Goal: Answer question/provide support

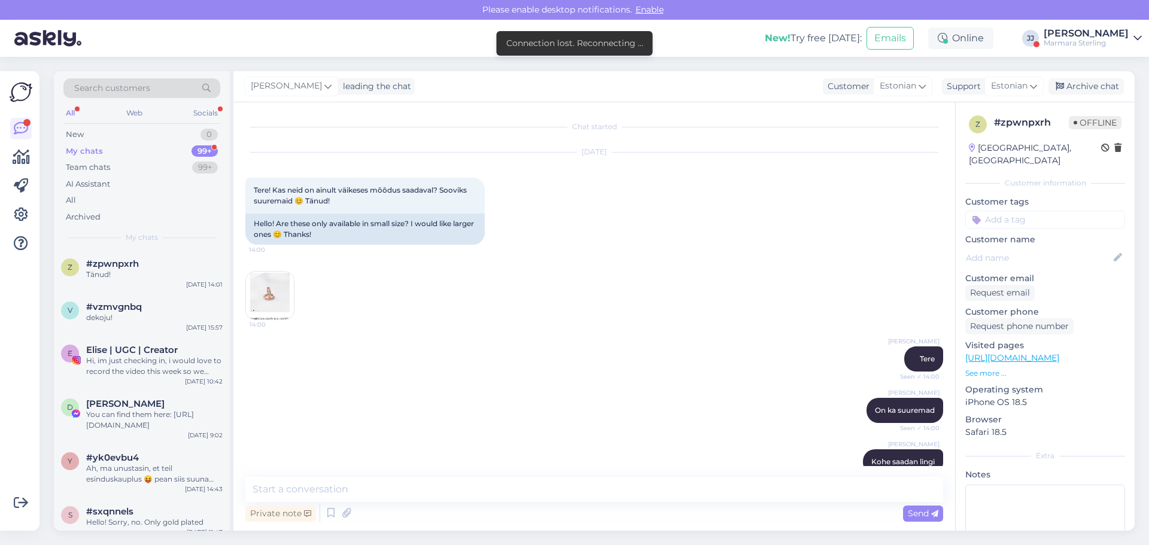
scroll to position [187, 0]
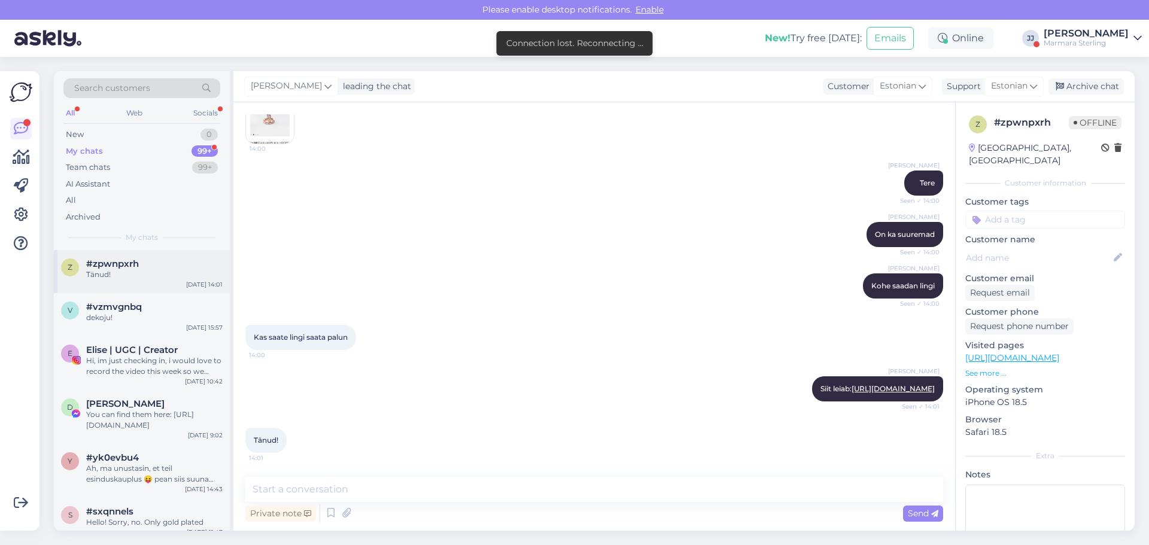
click at [135, 277] on div "Tänud!" at bounding box center [154, 274] width 136 height 11
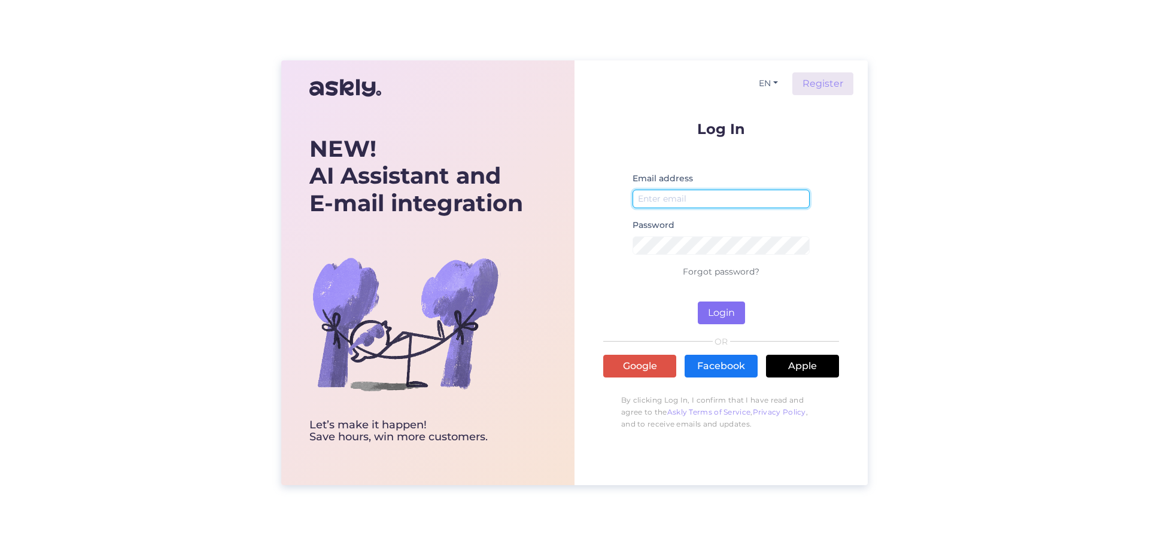
type input "[EMAIL_ADDRESS][DOMAIN_NAME]"
click at [716, 318] on button "Login" at bounding box center [721, 313] width 47 height 23
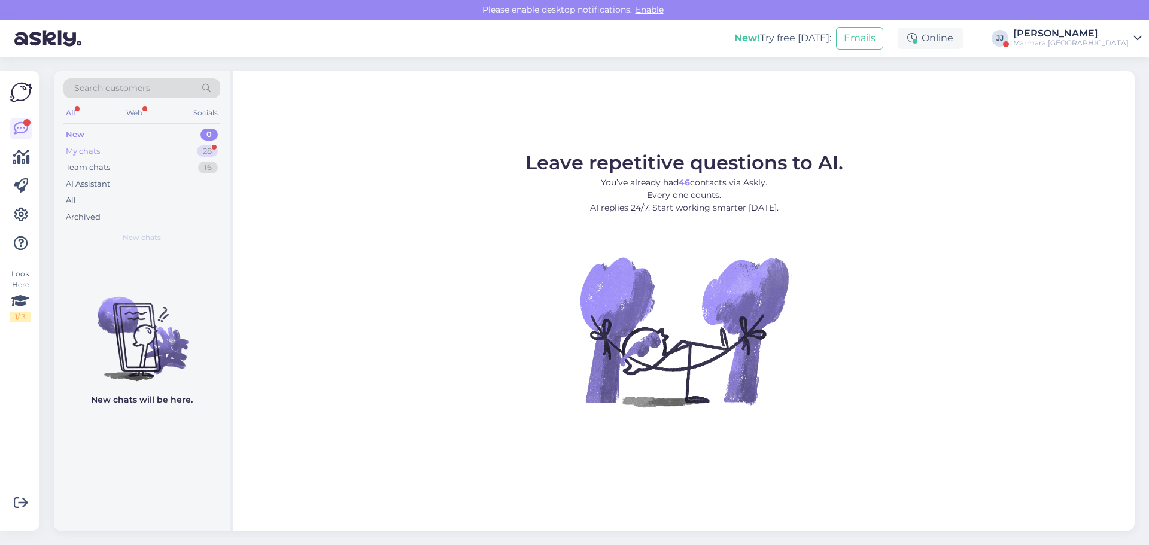
click at [99, 153] on div "My chats" at bounding box center [83, 151] width 34 height 12
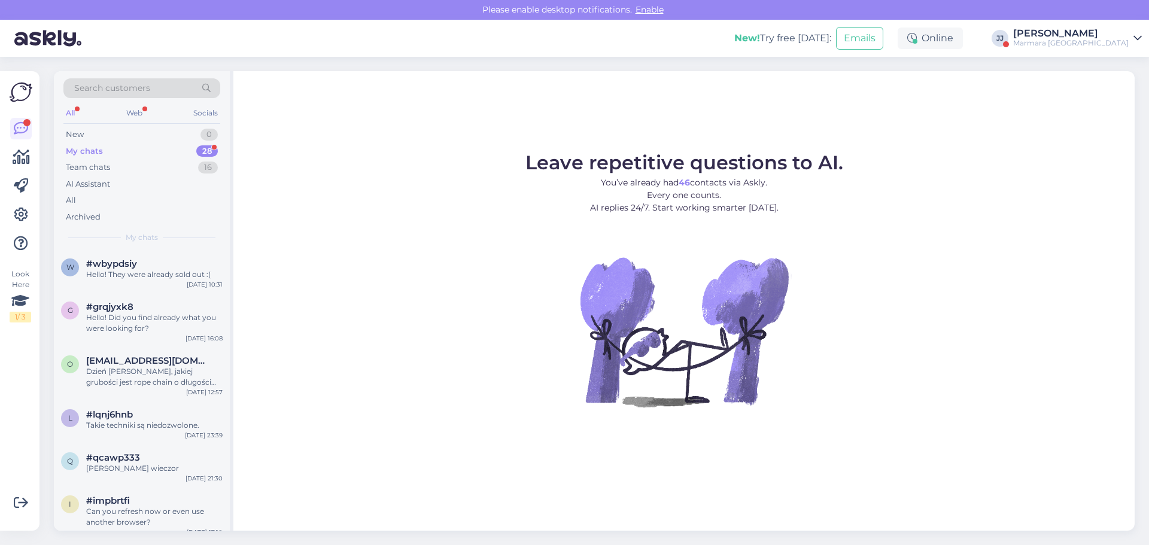
click at [1119, 39] on div "Marmara [GEOGRAPHIC_DATA]" at bounding box center [1070, 43] width 115 height 10
click at [1112, 92] on button "Open" at bounding box center [1116, 92] width 34 height 19
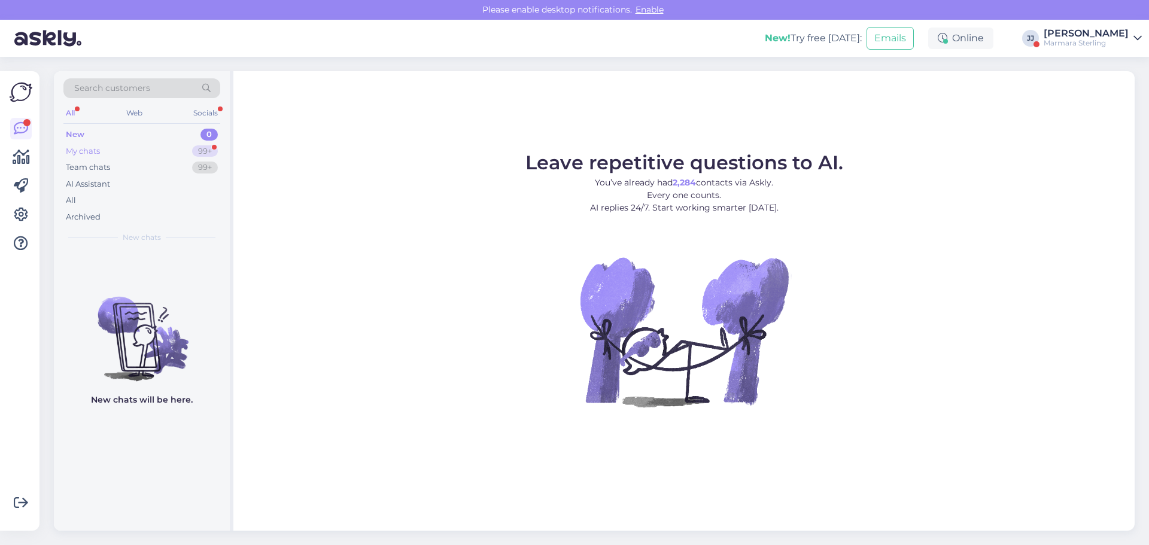
click at [105, 150] on div "My chats 99+" at bounding box center [141, 151] width 157 height 17
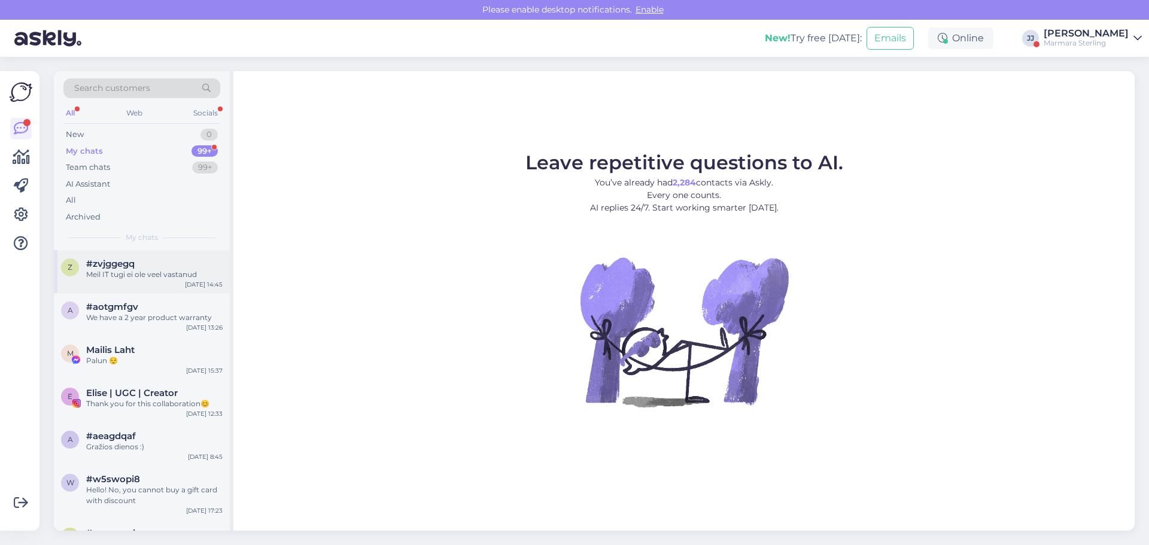
click at [137, 266] on div "#zvjggegq" at bounding box center [154, 263] width 136 height 11
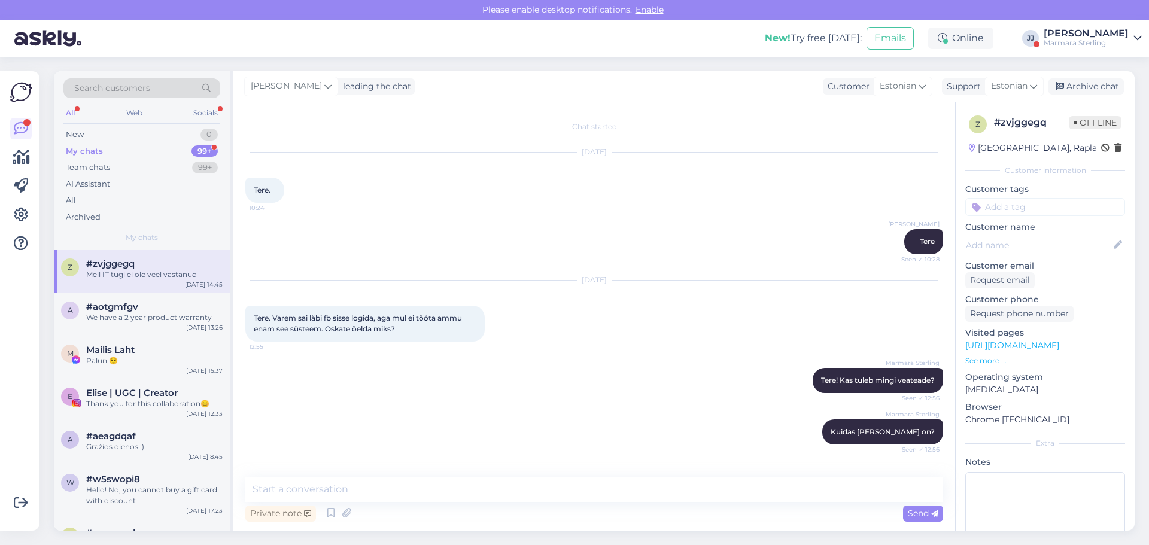
scroll to position [734, 0]
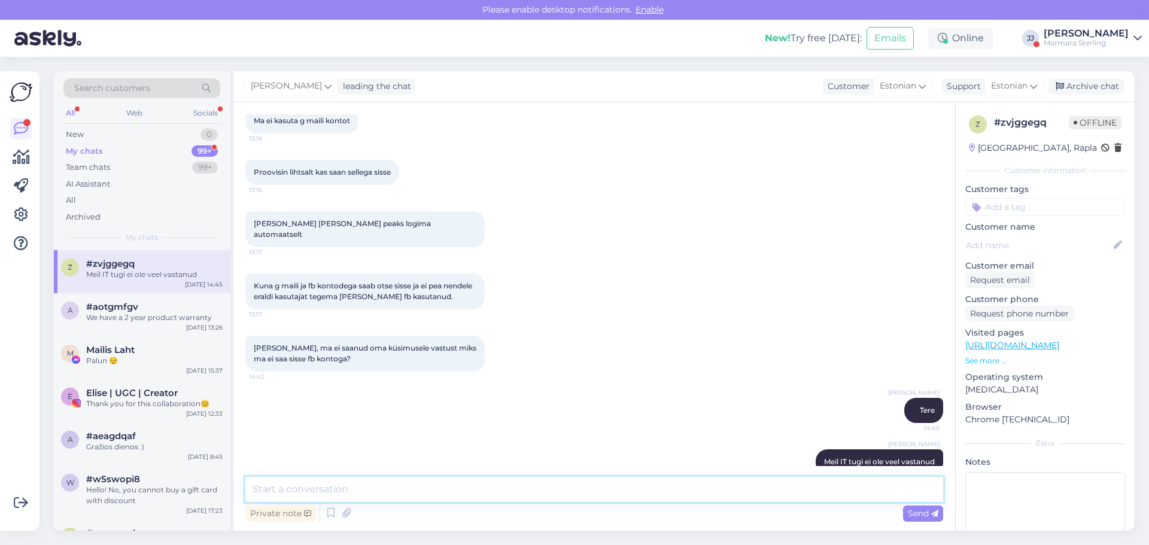
click at [419, 495] on textarea at bounding box center [594, 489] width 698 height 25
type textarea "Probleem sai lahendatud, aga öeldi, et võib veel natuke aega minna, enne kui uu…"
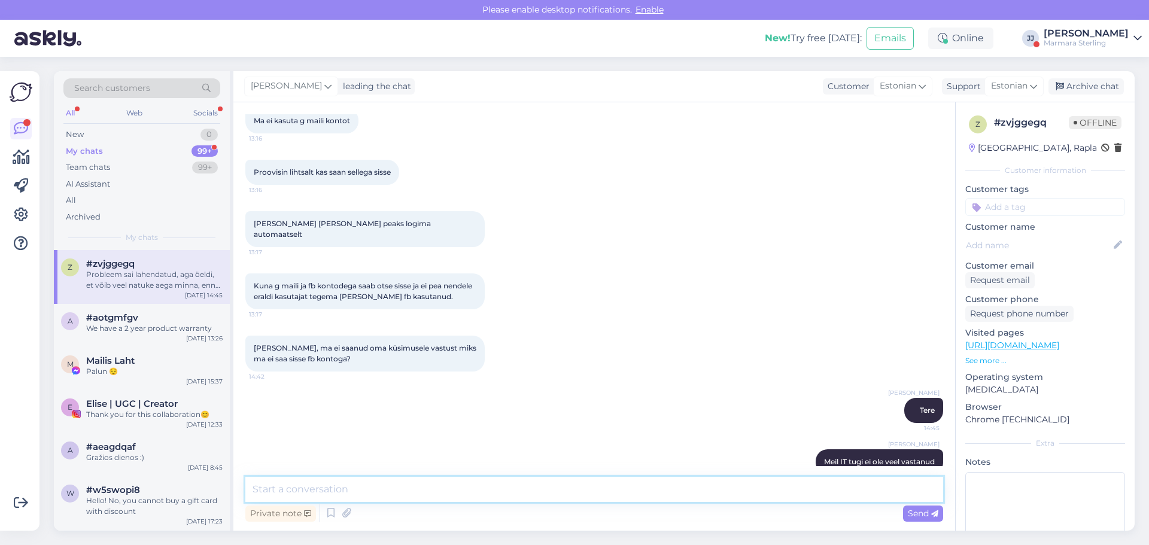
scroll to position [796, 0]
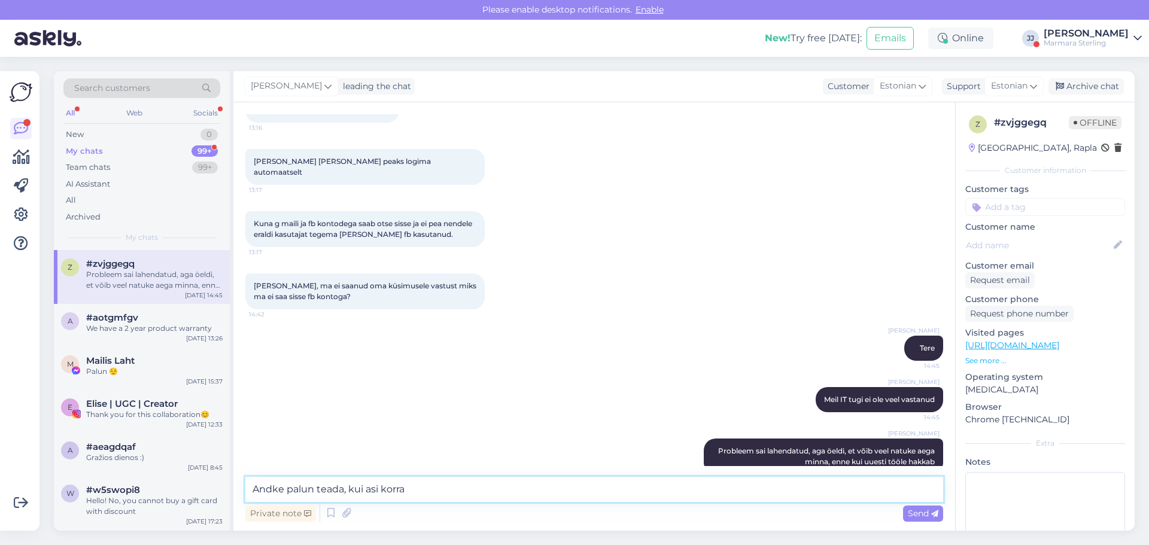
type textarea "Andke palun teada, kui asi korras"
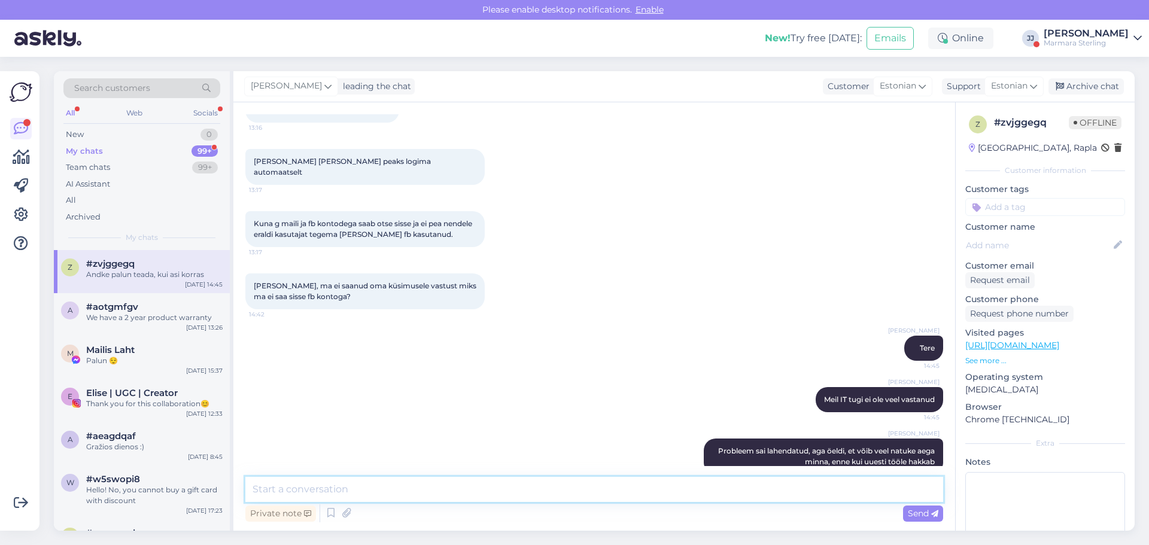
scroll to position [847, 0]
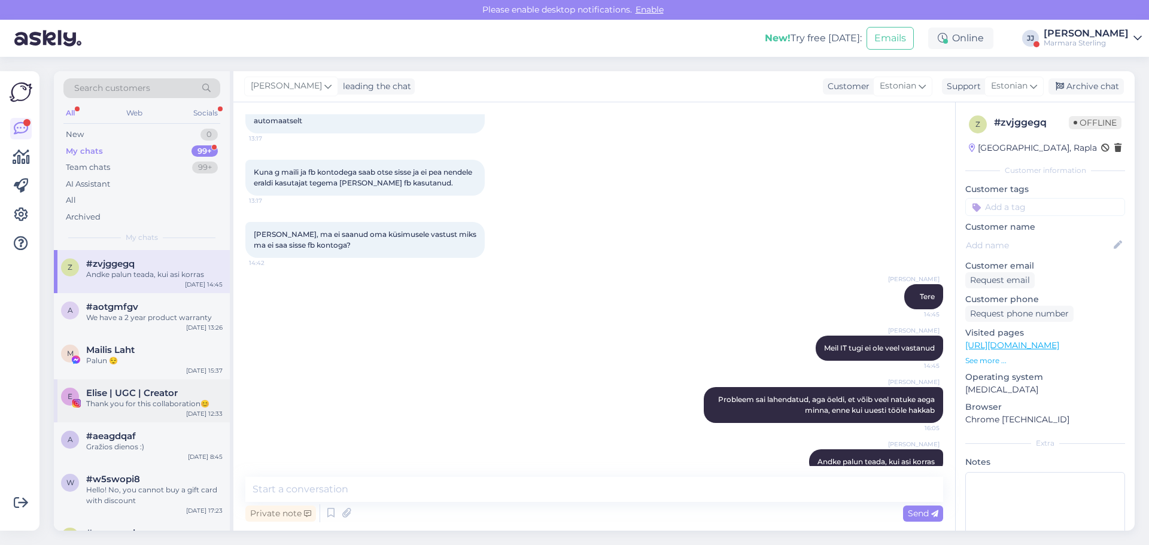
click at [132, 391] on span "Elise | UGC | Creator" at bounding box center [132, 393] width 92 height 11
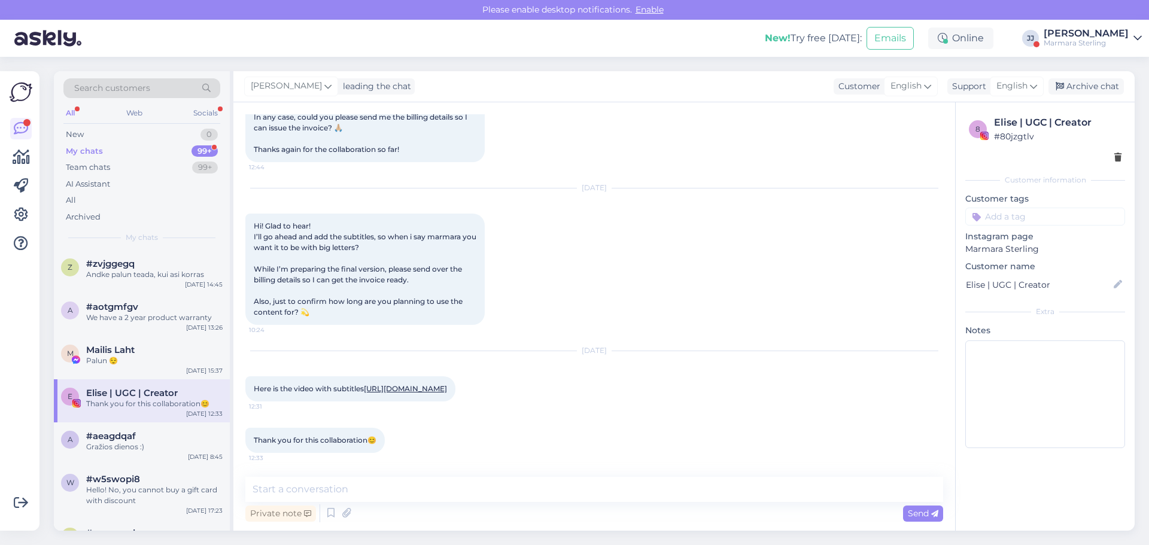
click at [364, 390] on link "[URL][DOMAIN_NAME]" at bounding box center [405, 388] width 83 height 9
